Goal: Download file/media

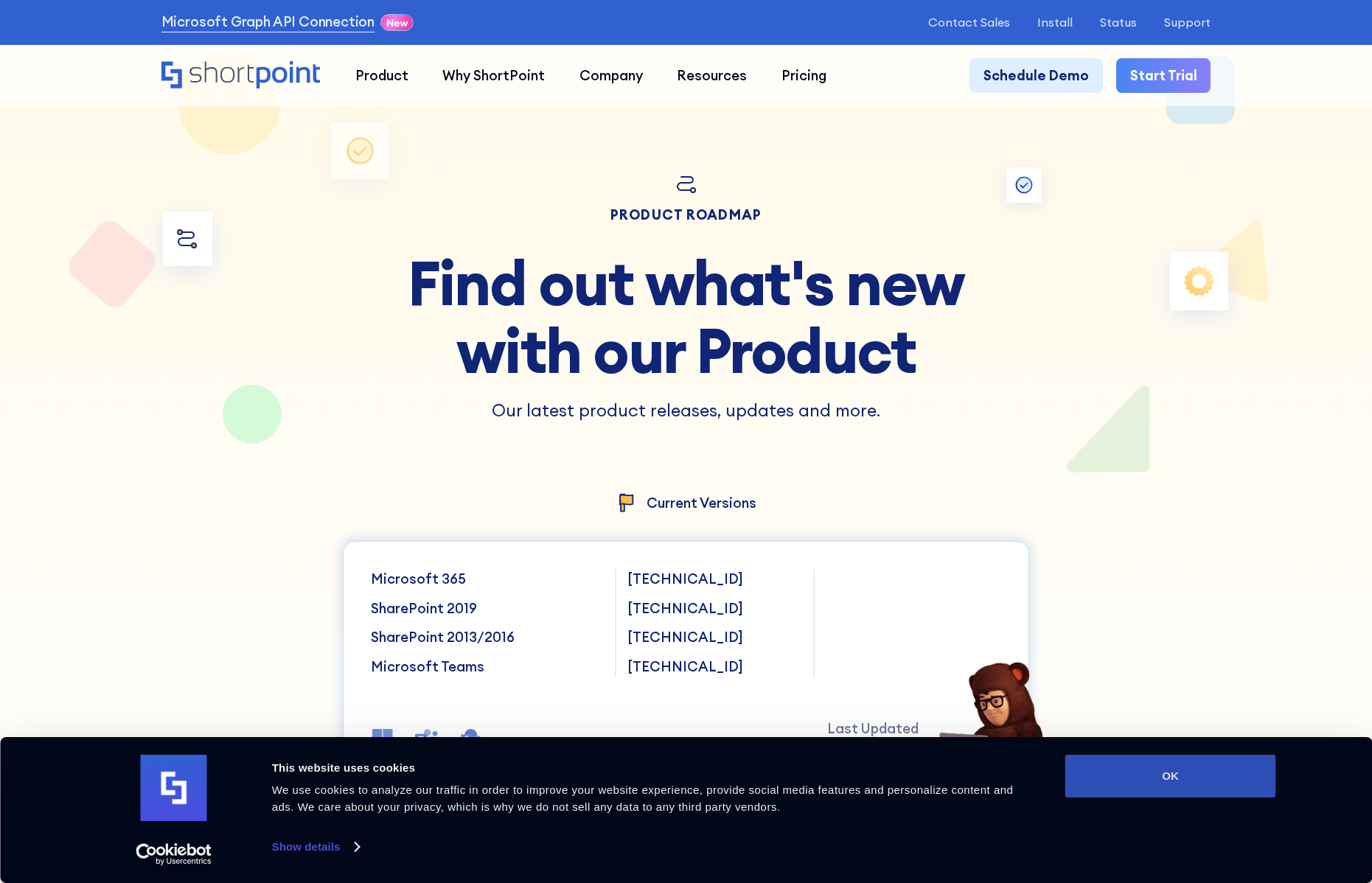
click at [1147, 775] on button "OK" at bounding box center [1171, 776] width 211 height 43
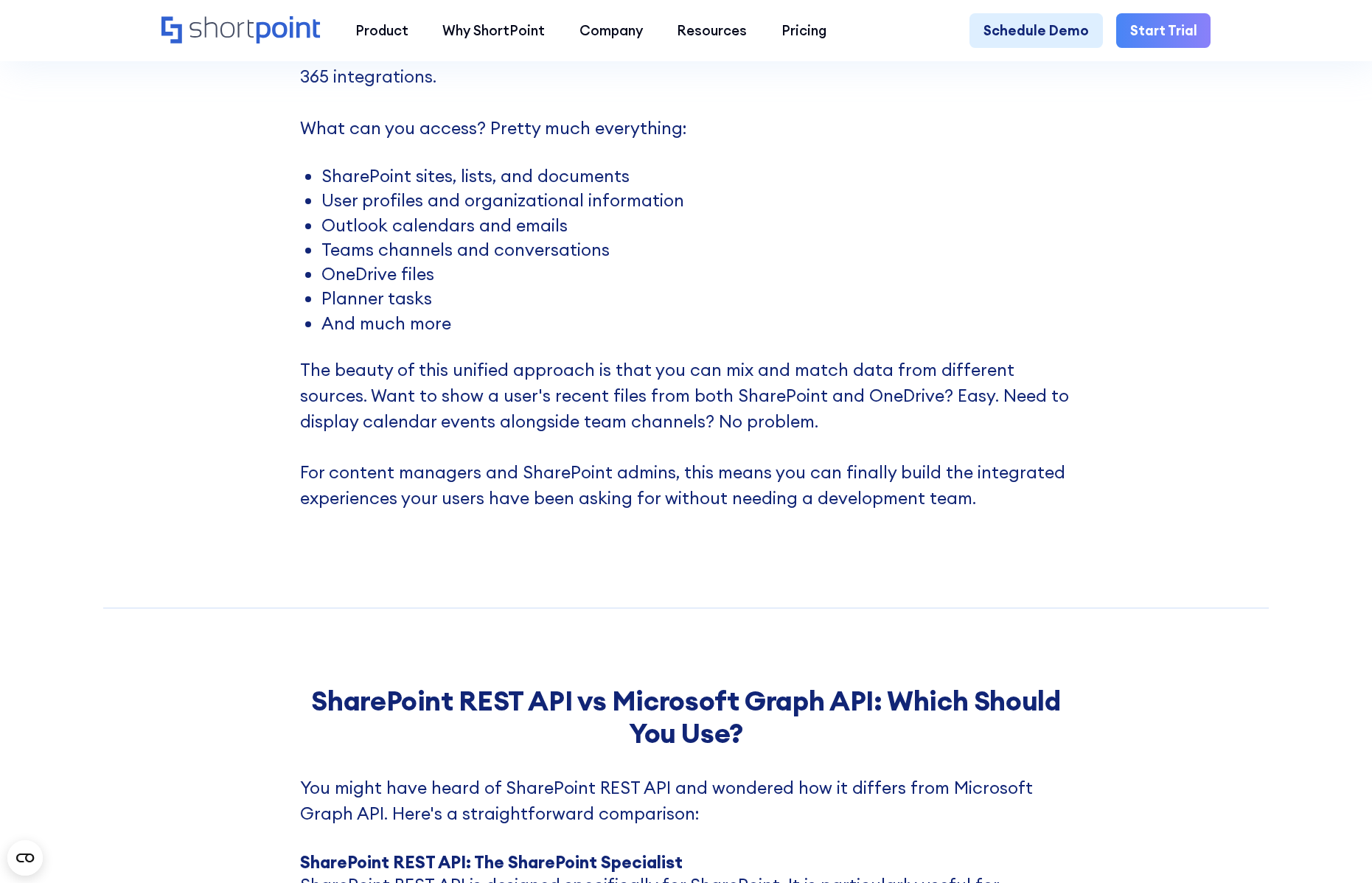
scroll to position [2802, 0]
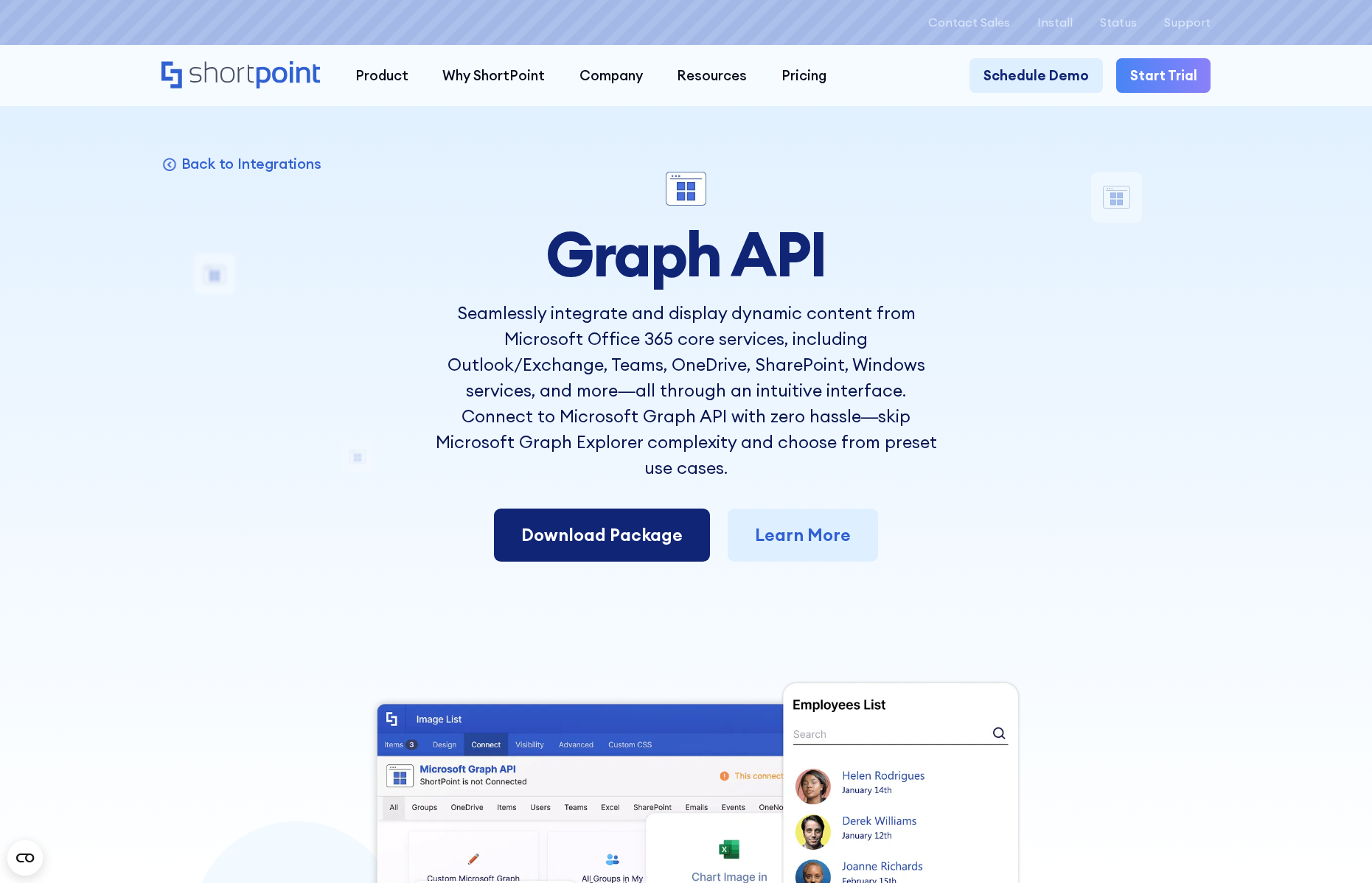
click at [577, 512] on link "Download Package" at bounding box center [602, 536] width 216 height 53
